Goal: Task Accomplishment & Management: Use online tool/utility

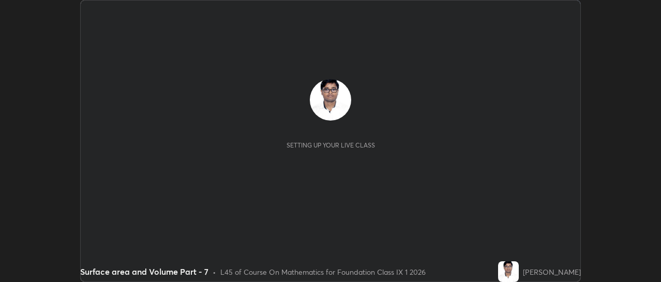
scroll to position [282, 661]
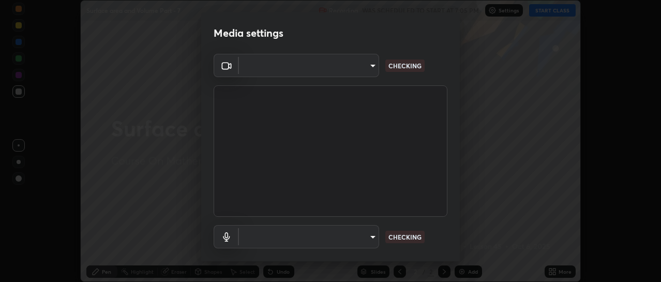
type input "4eebad9fb2b760257747d3faba0537f77ebfd590b97cb0ff6e10e17389be776b"
type input "default"
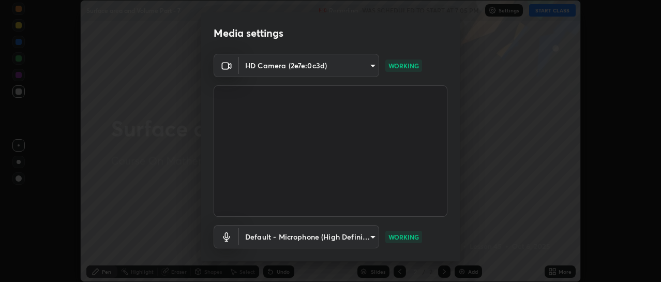
scroll to position [57, 0]
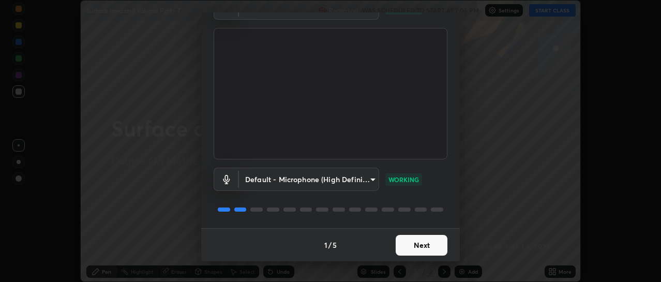
click at [404, 247] on button "Next" at bounding box center [422, 245] width 52 height 21
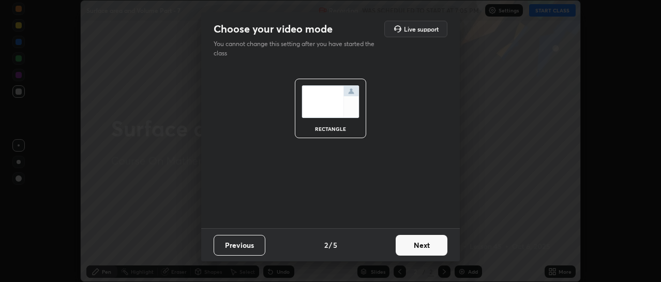
scroll to position [0, 0]
click at [406, 247] on button "Next" at bounding box center [422, 245] width 52 height 21
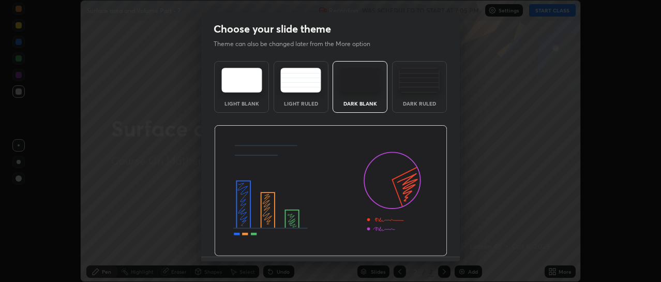
scroll to position [28, 0]
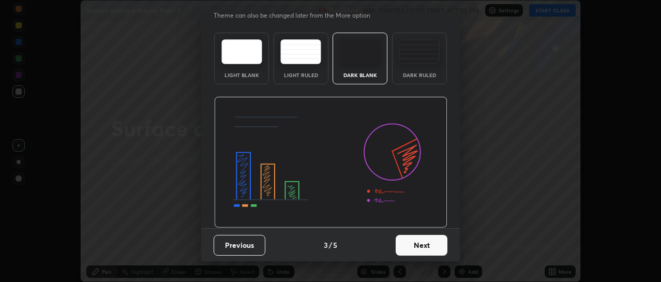
click at [401, 246] on button "Next" at bounding box center [422, 245] width 52 height 21
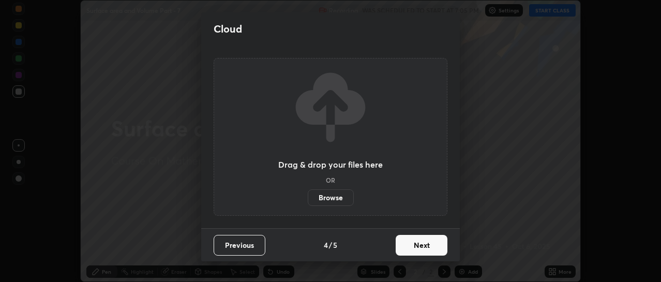
scroll to position [0, 0]
click at [416, 246] on button "Next" at bounding box center [422, 245] width 52 height 21
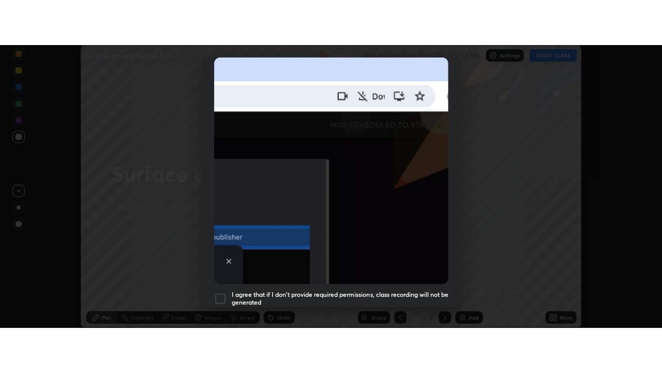
scroll to position [269, 0]
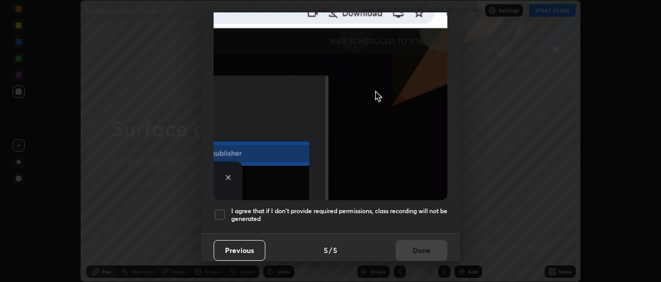
click at [260, 215] on h5 "I agree that if I don't provide required permissions, class recording will not …" at bounding box center [339, 215] width 216 height 16
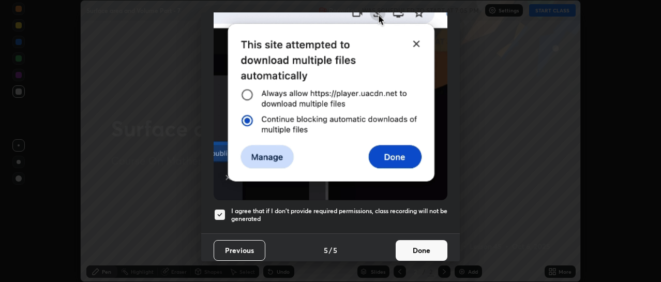
click at [409, 246] on button "Done" at bounding box center [422, 250] width 52 height 21
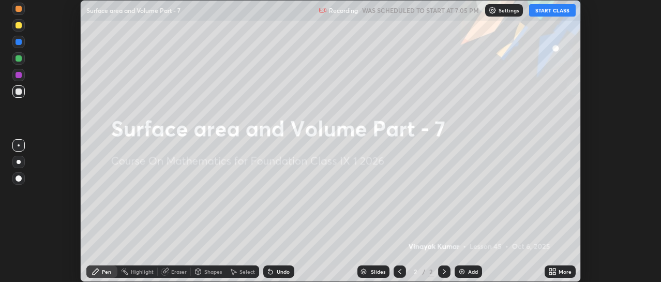
click at [551, 12] on button "START CLASS" at bounding box center [552, 10] width 47 height 12
click at [554, 267] on div "More" at bounding box center [560, 271] width 31 height 12
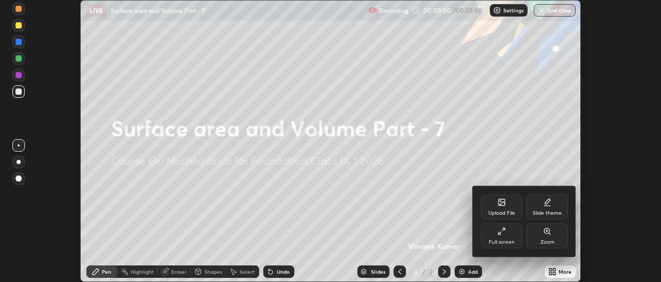
click at [503, 234] on icon at bounding box center [502, 231] width 8 height 8
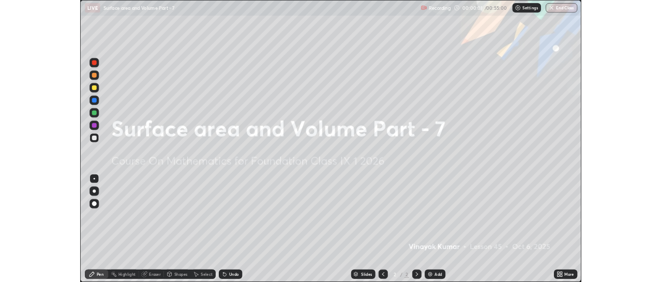
scroll to position [373, 662]
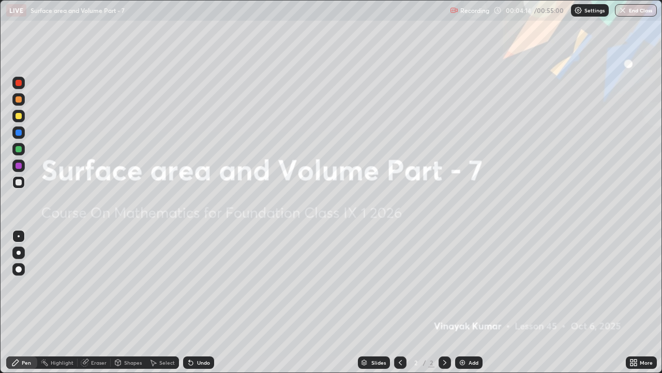
click at [466, 282] on div "Add" at bounding box center [468, 362] width 27 height 12
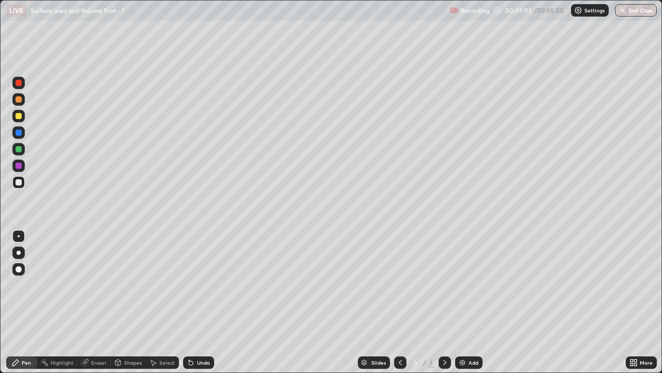
click at [197, 282] on div "Undo" at bounding box center [203, 362] width 13 height 5
click at [198, 282] on div "Undo" at bounding box center [203, 362] width 13 height 5
click at [198, 282] on div "Undo" at bounding box center [198, 362] width 31 height 12
click at [461, 282] on img at bounding box center [463, 362] width 8 height 8
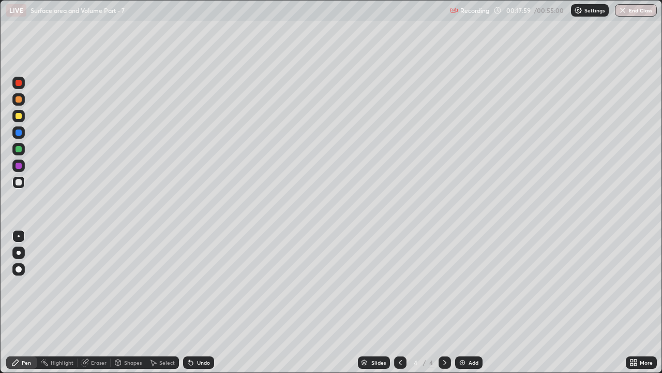
click at [400, 282] on icon at bounding box center [400, 362] width 8 height 8
click at [445, 282] on icon at bounding box center [445, 362] width 8 height 8
click at [195, 282] on div "Undo" at bounding box center [198, 362] width 31 height 12
click at [198, 282] on div "Undo" at bounding box center [203, 362] width 13 height 5
click at [200, 282] on div "Undo" at bounding box center [203, 362] width 13 height 5
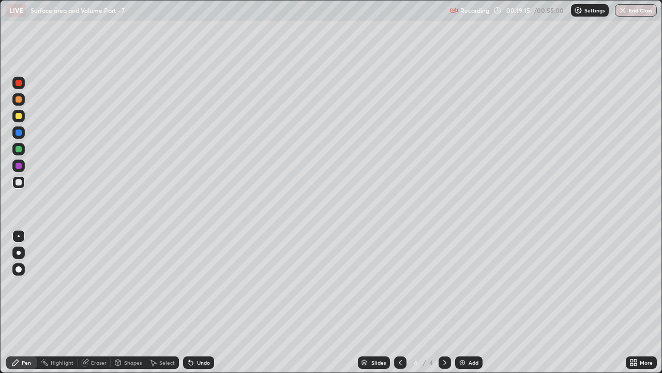
click at [202, 282] on div "Undo" at bounding box center [198, 362] width 31 height 12
click at [401, 282] on icon at bounding box center [400, 362] width 8 height 8
click at [439, 282] on div at bounding box center [445, 362] width 12 height 21
click at [400, 282] on icon at bounding box center [400, 362] width 8 height 8
click at [441, 282] on div at bounding box center [445, 362] width 12 height 12
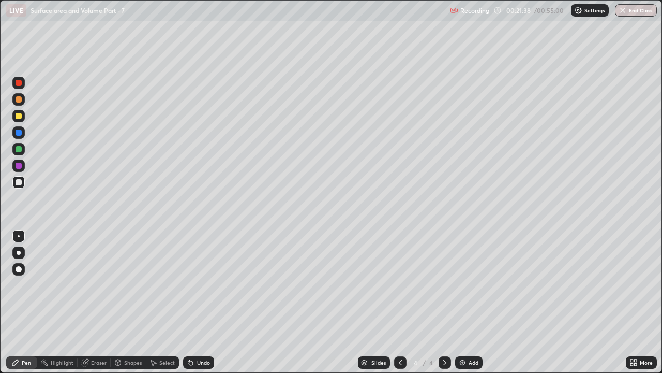
click at [463, 282] on img at bounding box center [463, 362] width 8 height 8
click at [201, 282] on div "Undo" at bounding box center [203, 362] width 13 height 5
click at [128, 282] on div "Shapes" at bounding box center [133, 362] width 18 height 5
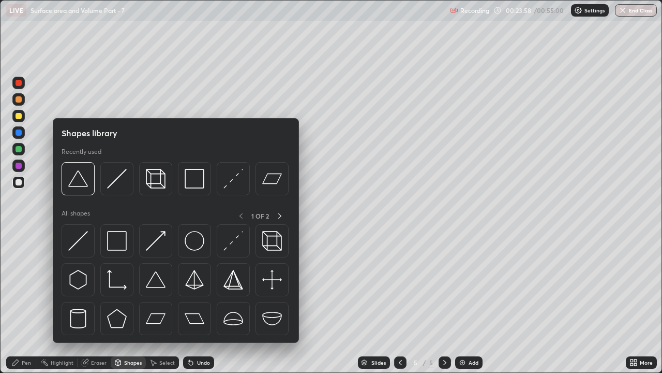
click at [97, 282] on div "Eraser" at bounding box center [99, 362] width 16 height 5
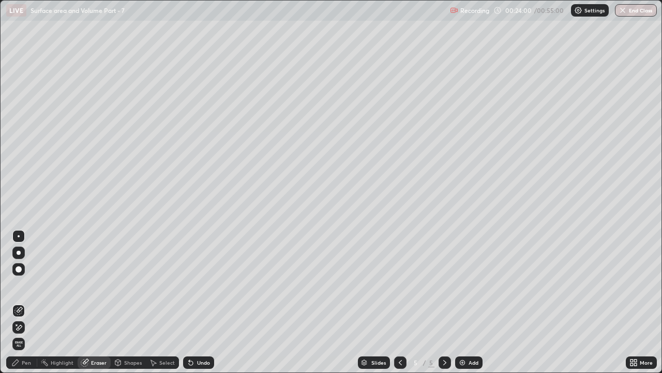
click at [20, 282] on icon at bounding box center [18, 327] width 8 height 9
click at [26, 282] on div "Pen" at bounding box center [26, 362] width 9 height 5
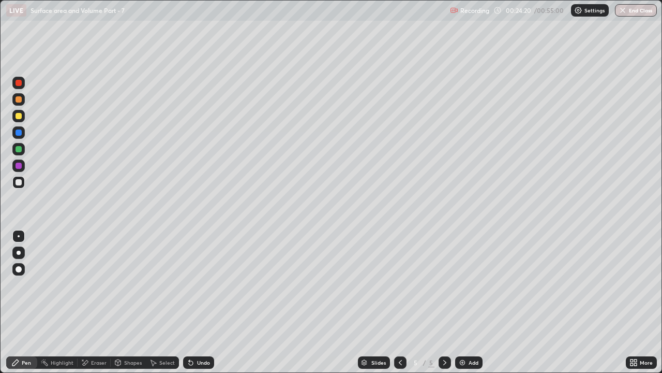
click at [400, 282] on icon at bounding box center [400, 362] width 8 height 8
click at [399, 282] on icon at bounding box center [400, 362] width 3 height 5
click at [445, 282] on icon at bounding box center [445, 362] width 3 height 5
click at [444, 282] on icon at bounding box center [445, 362] width 3 height 5
click at [400, 282] on icon at bounding box center [400, 362] width 8 height 8
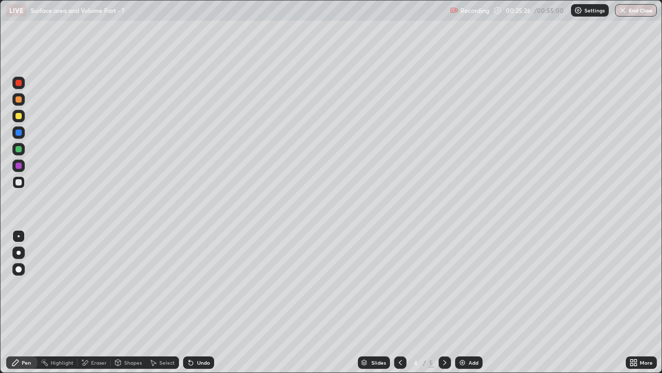
click at [399, 282] on icon at bounding box center [400, 362] width 3 height 5
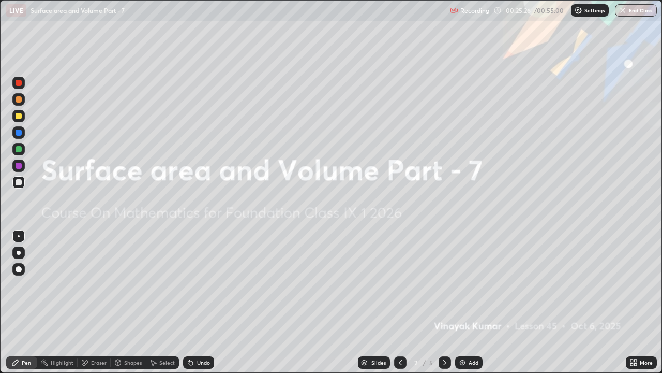
click at [399, 282] on icon at bounding box center [400, 362] width 3 height 5
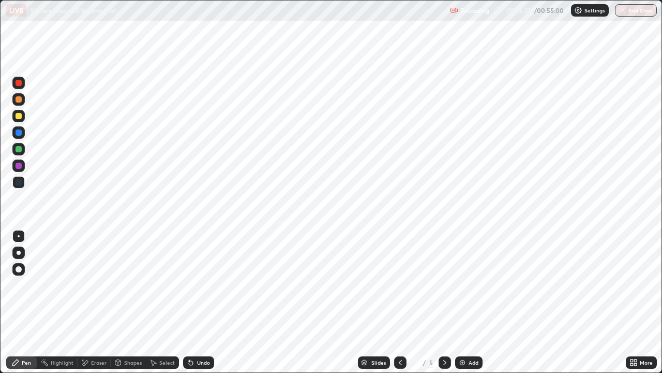
click at [444, 282] on icon at bounding box center [445, 362] width 8 height 8
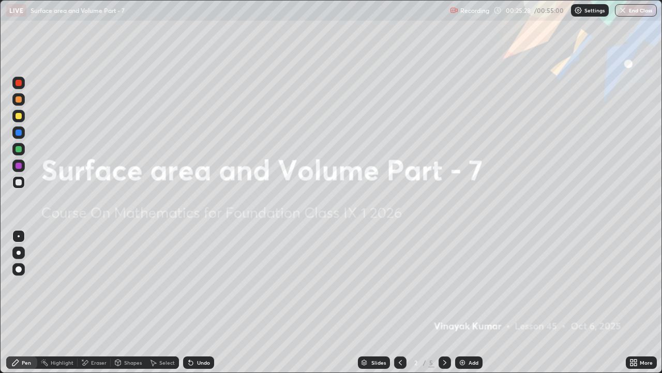
click at [445, 282] on icon at bounding box center [445, 362] width 8 height 8
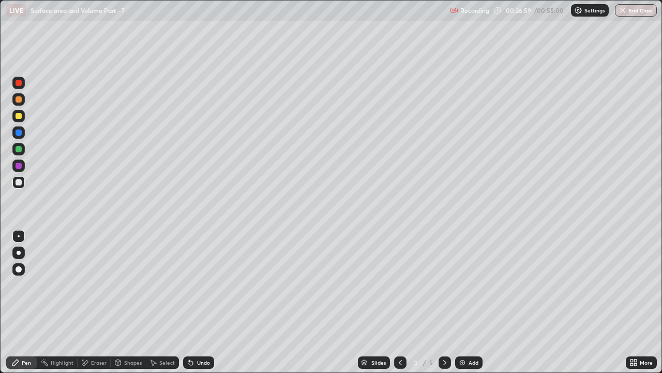
click at [202, 282] on div "Undo" at bounding box center [203, 362] width 13 height 5
click at [444, 282] on icon at bounding box center [445, 362] width 8 height 8
click at [442, 282] on icon at bounding box center [445, 362] width 8 height 8
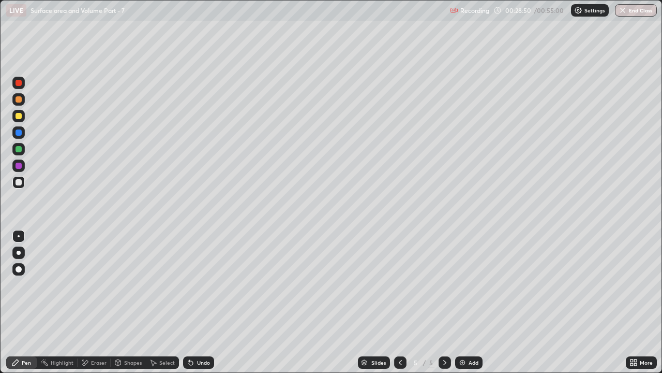
click at [466, 282] on div "Add" at bounding box center [468, 362] width 27 height 12
click at [200, 282] on div "Undo" at bounding box center [198, 362] width 31 height 12
click at [200, 282] on div "Undo" at bounding box center [203, 362] width 13 height 5
click at [126, 282] on div "Shapes" at bounding box center [128, 362] width 35 height 12
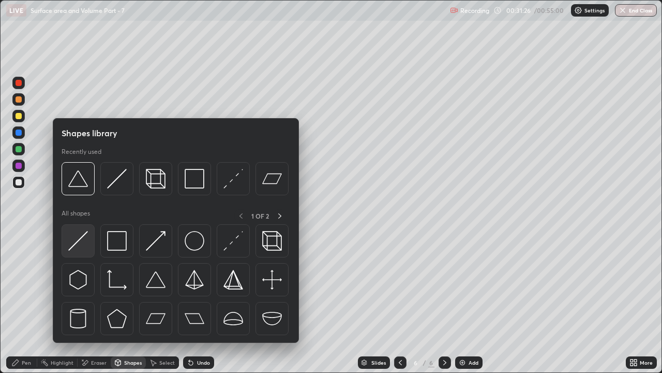
click at [85, 241] on img at bounding box center [78, 241] width 20 height 20
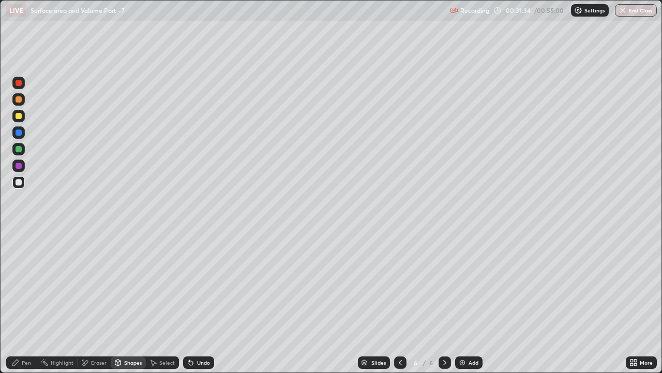
click at [31, 282] on div "Pen" at bounding box center [26, 362] width 9 height 5
click at [129, 282] on div "Shapes" at bounding box center [133, 362] width 18 height 5
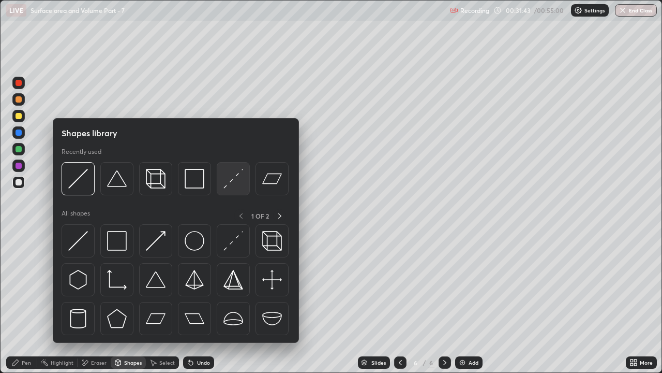
click at [233, 183] on img at bounding box center [234, 179] width 20 height 20
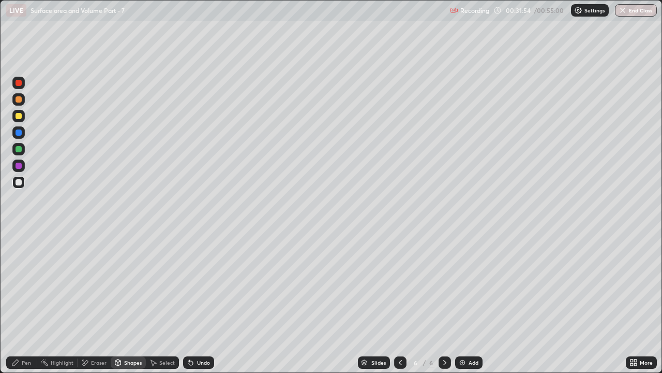
click at [25, 282] on div "Pen" at bounding box center [26, 362] width 9 height 5
click at [91, 282] on div "Eraser" at bounding box center [94, 362] width 33 height 12
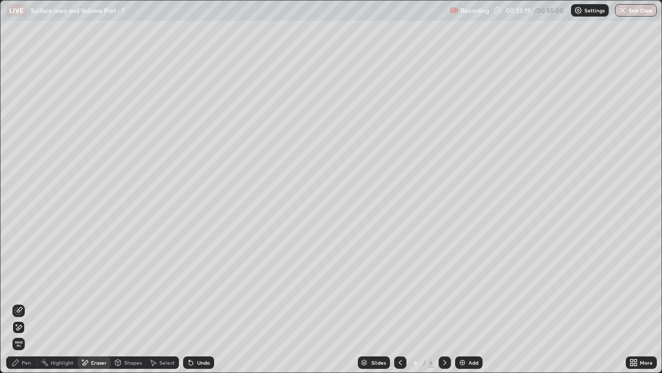
click at [17, 282] on icon at bounding box center [15, 362] width 6 height 6
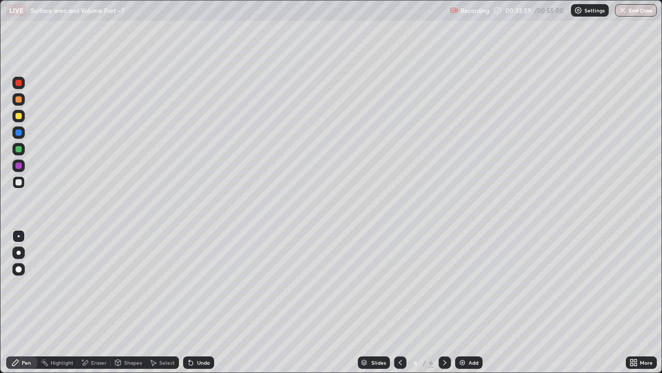
click at [465, 282] on img at bounding box center [463, 362] width 8 height 8
click at [200, 282] on div "Undo" at bounding box center [203, 362] width 13 height 5
click at [203, 282] on div "Undo" at bounding box center [203, 362] width 13 height 5
click at [198, 282] on div "Undo" at bounding box center [198, 362] width 31 height 12
click at [201, 282] on div "Undo" at bounding box center [203, 362] width 13 height 5
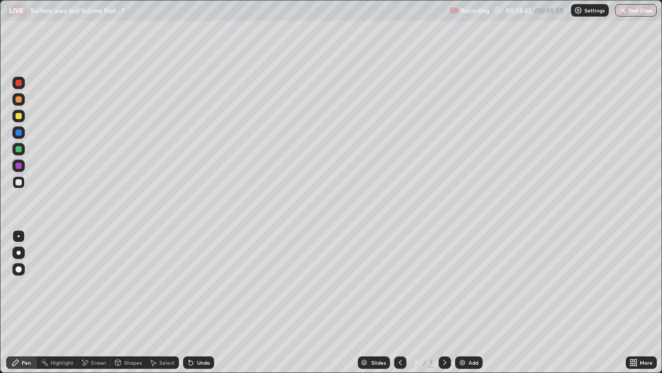
click at [199, 282] on div "Undo" at bounding box center [203, 362] width 13 height 5
click at [198, 282] on div "Undo" at bounding box center [203, 362] width 13 height 5
click at [201, 282] on div "Undo" at bounding box center [203, 362] width 13 height 5
click at [469, 282] on div "Add" at bounding box center [474, 362] width 10 height 5
click at [400, 282] on icon at bounding box center [400, 362] width 8 height 8
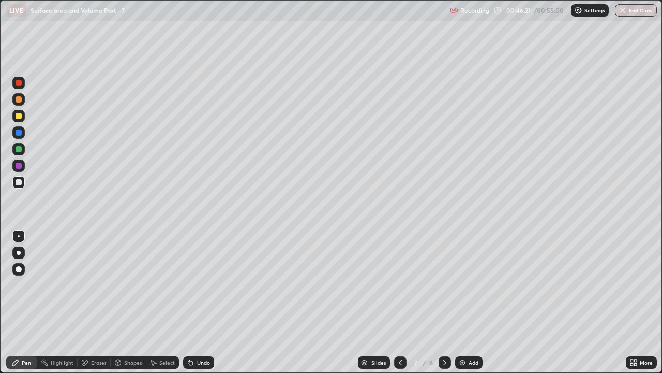
click at [444, 282] on icon at bounding box center [445, 362] width 8 height 8
click at [469, 282] on div "Add" at bounding box center [474, 362] width 10 height 5
click at [625, 16] on button "End Class" at bounding box center [636, 10] width 41 height 12
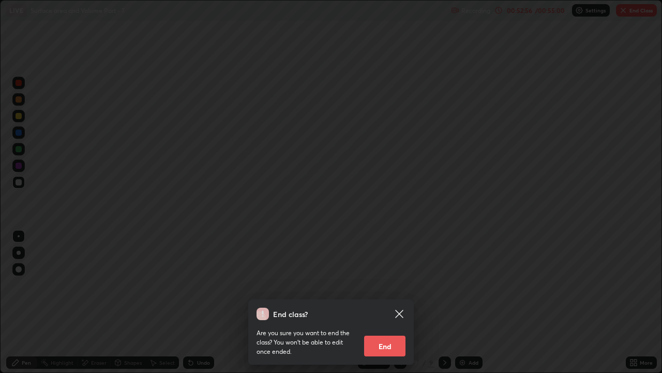
click at [389, 282] on button "End" at bounding box center [384, 345] width 41 height 21
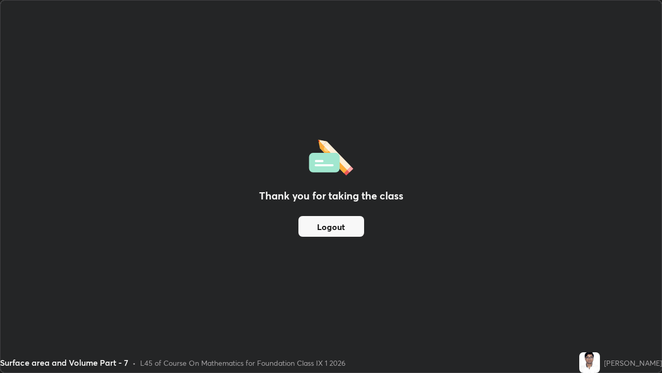
click at [336, 226] on button "Logout" at bounding box center [332, 226] width 66 height 21
click at [333, 226] on button "Logout" at bounding box center [332, 226] width 66 height 21
click at [332, 226] on button "Logout" at bounding box center [332, 226] width 66 height 21
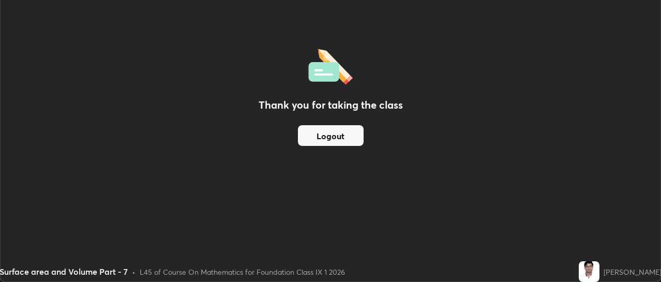
scroll to position [51470, 51090]
